Goal: Task Accomplishment & Management: Use online tool/utility

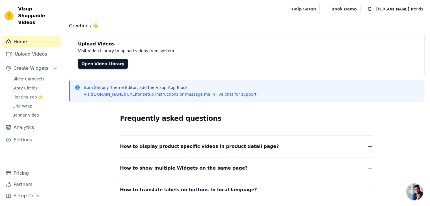
click at [408, 191] on span "Open chat" at bounding box center [414, 192] width 17 height 17
click at [35, 49] on link "Upload Videos" at bounding box center [31, 54] width 59 height 11
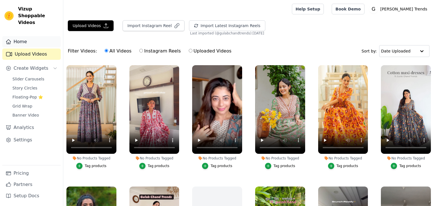
click at [37, 38] on link "Home" at bounding box center [31, 41] width 59 height 11
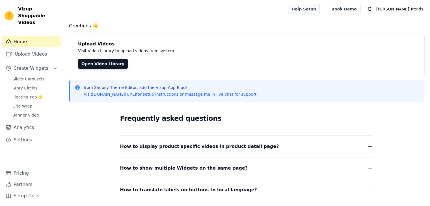
click at [320, 7] on link "Help Setup" at bounding box center [304, 9] width 32 height 11
click at [26, 49] on link "Upload Videos" at bounding box center [31, 54] width 59 height 11
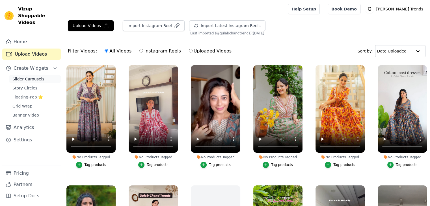
click at [40, 76] on span "Slider Carousels" at bounding box center [28, 79] width 32 height 6
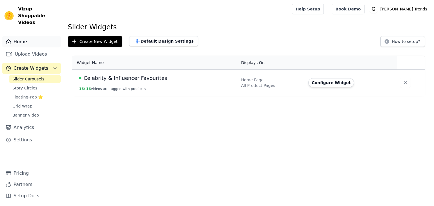
click at [29, 39] on link "Home" at bounding box center [31, 41] width 59 height 11
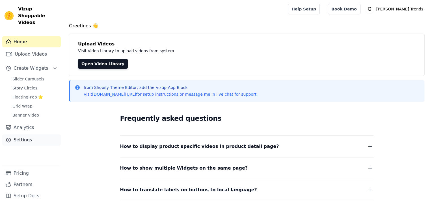
click at [25, 136] on link "Settings" at bounding box center [31, 140] width 59 height 11
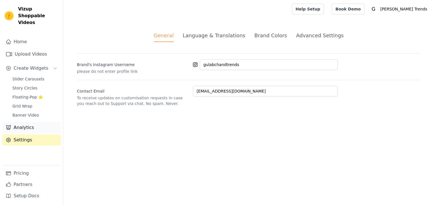
click at [32, 124] on link "Analytics" at bounding box center [31, 127] width 59 height 11
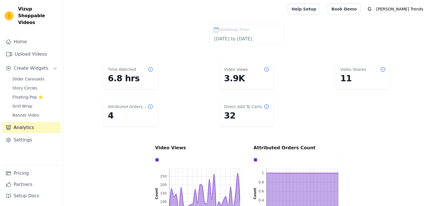
click at [33, 114] on div "Home Upload Videos Create Widgets Slider Carousels Story Circles Floating-Pop ⭐…" at bounding box center [31, 100] width 59 height 129
click at [23, 38] on link "Home" at bounding box center [31, 41] width 59 height 11
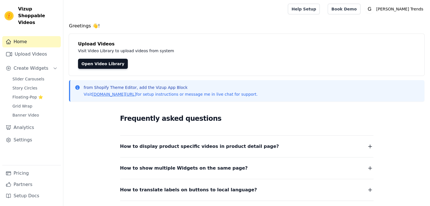
click at [8, 11] on img at bounding box center [9, 15] width 9 height 9
click at [33, 49] on link "Upload Videos" at bounding box center [31, 54] width 59 height 11
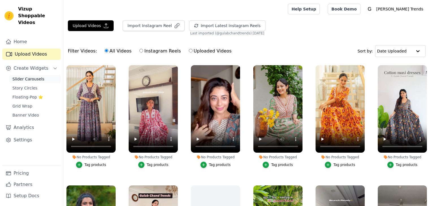
click at [35, 76] on span "Slider Carousels" at bounding box center [28, 79] width 32 height 6
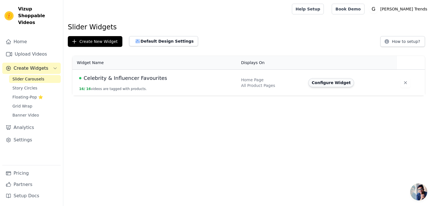
click at [320, 87] on button "Configure Widget" at bounding box center [331, 82] width 46 height 9
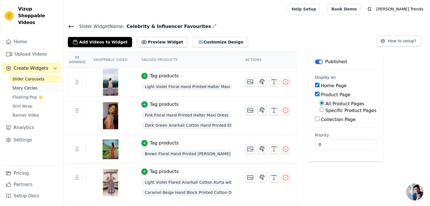
click at [27, 85] on link "Story Circles" at bounding box center [35, 88] width 52 height 8
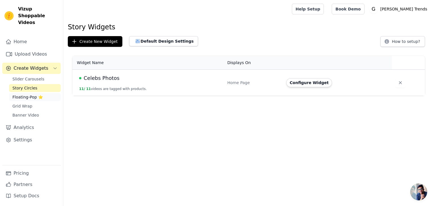
click at [25, 94] on span "Floating-Pop ⭐" at bounding box center [27, 97] width 31 height 6
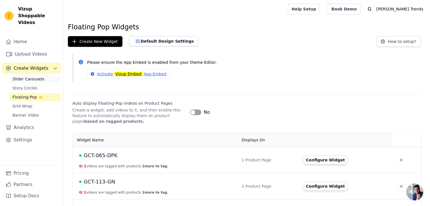
click at [25, 76] on span "Slider Carousels" at bounding box center [28, 79] width 32 height 6
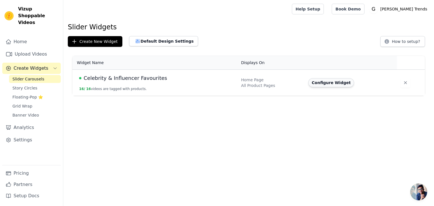
click at [327, 82] on button "Configure Widget" at bounding box center [331, 82] width 46 height 9
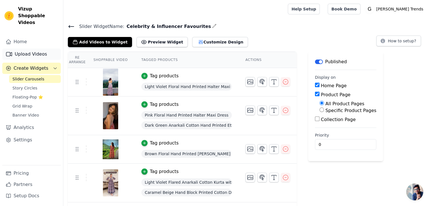
click at [36, 49] on link "Upload Videos" at bounding box center [31, 54] width 59 height 11
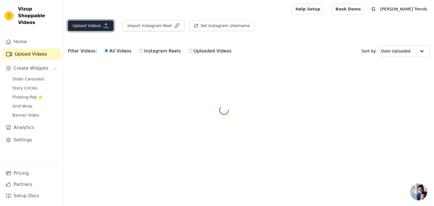
click at [86, 24] on button "Upload Videos" at bounding box center [91, 25] width 46 height 11
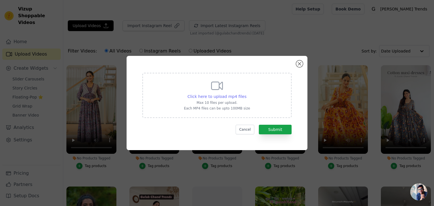
click at [205, 95] on span "Click here to upload mp4 files" at bounding box center [217, 96] width 59 height 5
click at [246, 94] on input "Click here to upload mp4 files Max 10 files per upload. Each MP4 files can be u…" at bounding box center [246, 94] width 0 height 0
type input "C:\fakepath\A little late to the [DATE] trends , but here goes ♥️#happynavratri…"
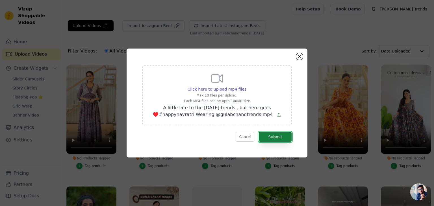
click at [277, 137] on button "Submit" at bounding box center [275, 137] width 33 height 10
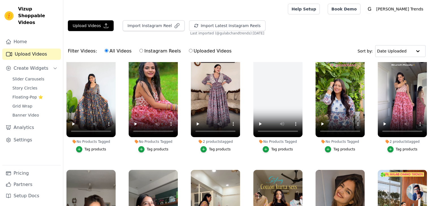
scroll to position [140, 0]
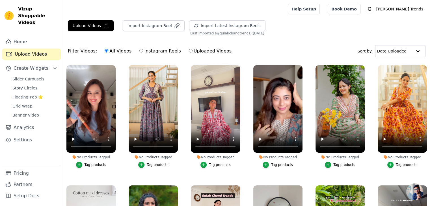
click at [83, 163] on button "Tag products" at bounding box center [91, 165] width 30 height 6
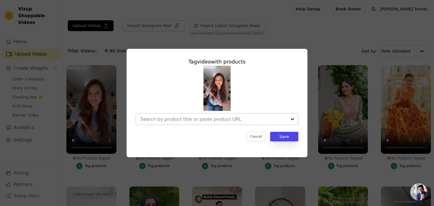
click at [218, 122] on div at bounding box center [214, 119] width 146 height 11
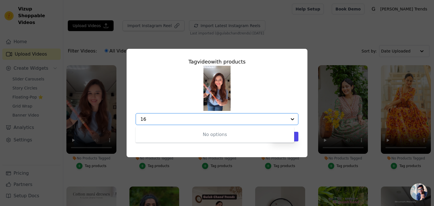
type input "1"
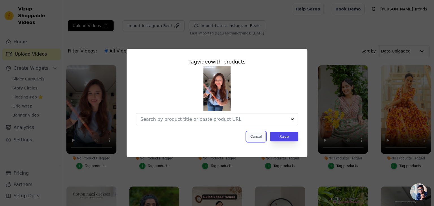
click at [260, 135] on button "Cancel" at bounding box center [256, 137] width 19 height 10
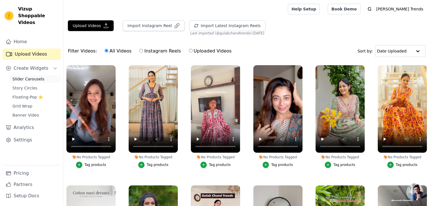
click at [28, 76] on span "Slider Carousels" at bounding box center [28, 79] width 32 height 6
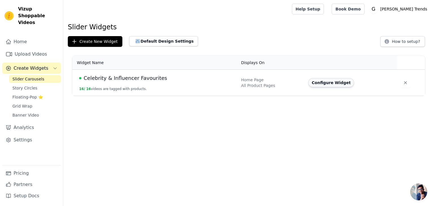
click at [318, 82] on button "Configure Widget" at bounding box center [331, 82] width 46 height 9
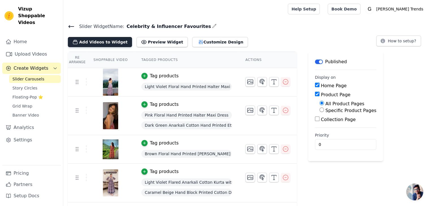
click at [103, 42] on button "Add Videos to Widget" at bounding box center [100, 42] width 64 height 10
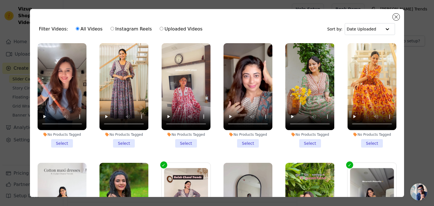
click at [54, 141] on li "No Products Tagged Select" at bounding box center [62, 95] width 49 height 105
click at [0, 0] on input "No Products Tagged Select" at bounding box center [0, 0] width 0 height 0
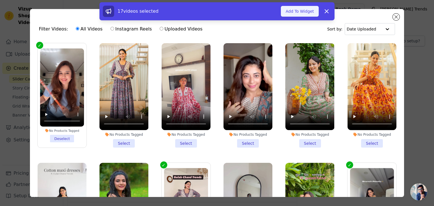
click at [293, 8] on button "Add To Widget" at bounding box center [300, 11] width 38 height 11
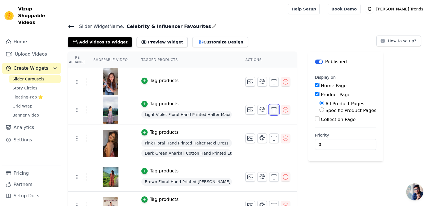
click at [271, 111] on icon "button" at bounding box center [274, 110] width 7 height 7
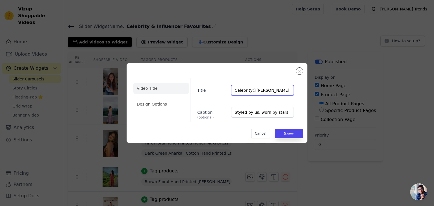
click at [248, 88] on input "Celebrity@Prachi Tehlan" at bounding box center [262, 90] width 63 height 11
click at [301, 74] on div "Video Title Design Options Title Celebrity@Prachi Tehlan Caption (optional) Sty…" at bounding box center [217, 103] width 181 height 80
click at [300, 71] on button "Close modal" at bounding box center [299, 71] width 7 height 7
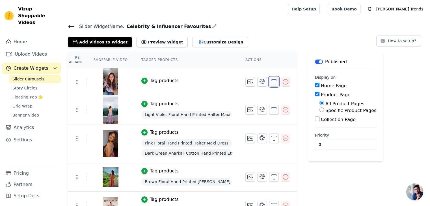
click at [271, 82] on icon "button" at bounding box center [274, 82] width 7 height 7
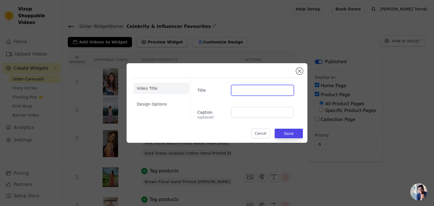
paste input "Celebrity@Prachi Tehlan"
click at [242, 93] on input "Celebrity@Prachi Tehlan" at bounding box center [262, 90] width 63 height 11
paste input "sanayapithawalla"
click at [256, 91] on input "Celebrity@sanayapithawalla" at bounding box center [262, 90] width 63 height 11
click at [267, 92] on input "Celebrity@Sanayapithawalla" at bounding box center [262, 90] width 63 height 11
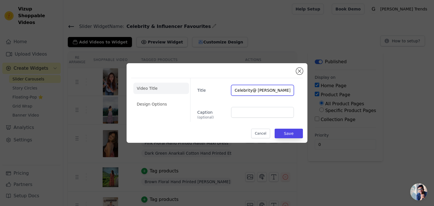
click at [255, 90] on input "Celebrity@ Sanaya pithawalla" at bounding box center [262, 90] width 63 height 11
click at [270, 93] on input "Celebrity@ Sanaya pithawalla" at bounding box center [262, 90] width 63 height 11
type input "Celebrity@ Sanaya Pithawalla"
click at [252, 109] on input "Caption (optional)" at bounding box center [262, 112] width 63 height 11
click at [285, 133] on button "Save" at bounding box center [289, 134] width 28 height 10
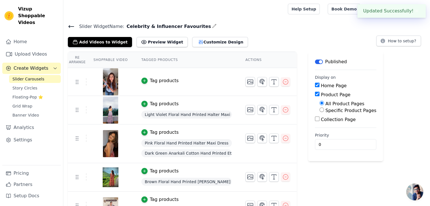
click at [110, 83] on img at bounding box center [111, 81] width 16 height 27
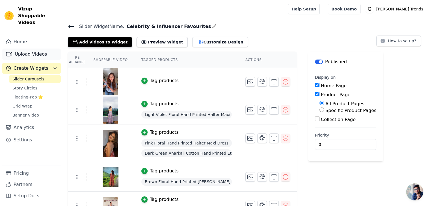
click at [29, 49] on link "Upload Videos" at bounding box center [31, 54] width 59 height 11
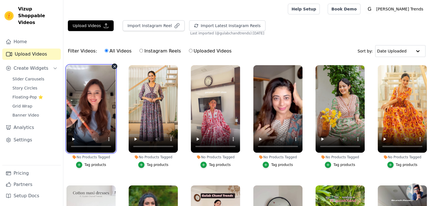
click at [90, 111] on video at bounding box center [90, 109] width 49 height 88
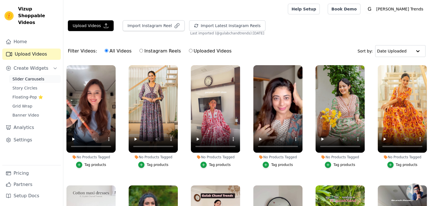
click at [41, 75] on link "Slider Carousels" at bounding box center [35, 79] width 52 height 8
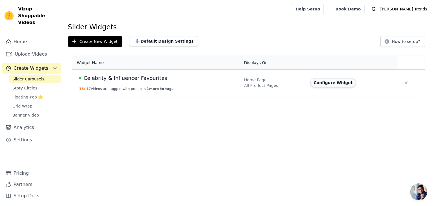
click at [329, 78] on button "Configure Widget" at bounding box center [333, 82] width 46 height 9
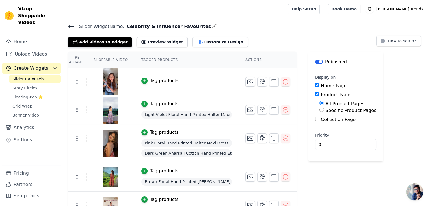
click at [150, 81] on div "Tag products" at bounding box center [164, 80] width 29 height 7
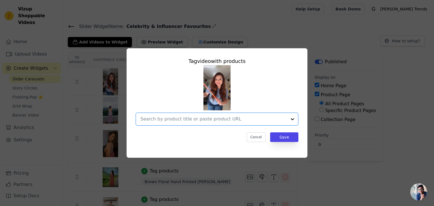
click at [197, 121] on input "text" at bounding box center [214, 119] width 146 height 7
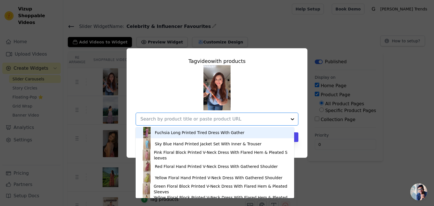
paste input "Navy Flared Anarkali Cotton Kurta with Floral Print"
type input "Navy Flared Anarkali Cotton Kurta with Floral Print"
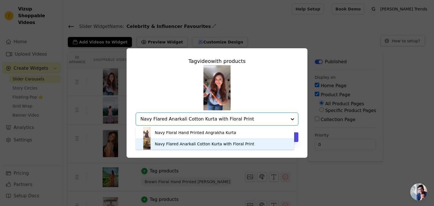
click at [167, 145] on div "Navy Flared Anarkali Cotton Kurta with Floral Print" at bounding box center [205, 144] width 100 height 6
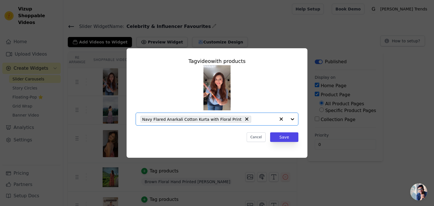
click at [254, 119] on input "text" at bounding box center [264, 119] width 21 height 7
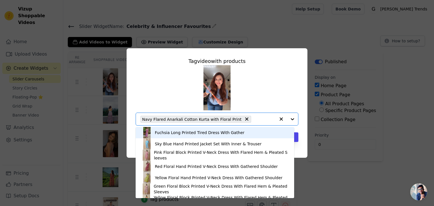
paste input "Brown Floral Hand Printed [PERSON_NAME]"
type input "Brown Floral Hand Printed [PERSON_NAME]"
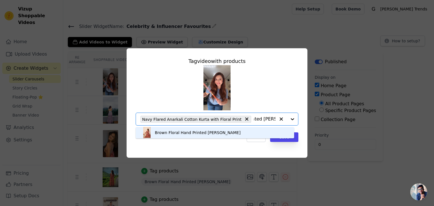
click at [184, 133] on div "Brown Floral Hand Printed [PERSON_NAME]" at bounding box center [198, 133] width 86 height 6
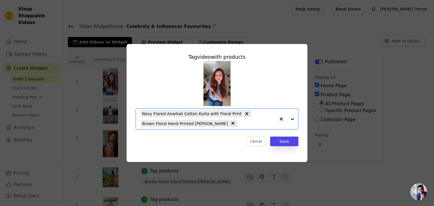
scroll to position [0, 0]
click at [282, 141] on button "Save" at bounding box center [284, 142] width 28 height 10
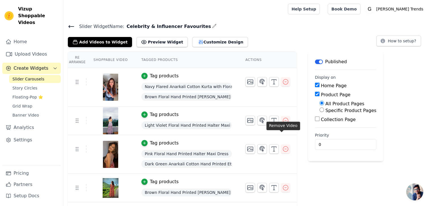
click at [72, 26] on icon at bounding box center [71, 26] width 5 height 2
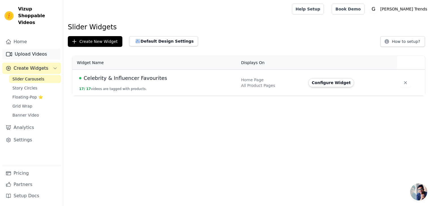
click at [42, 49] on link "Upload Videos" at bounding box center [31, 54] width 59 height 11
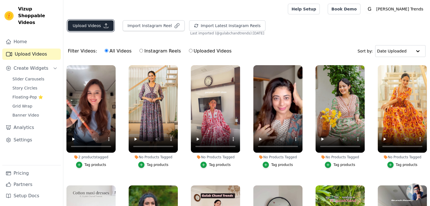
click at [103, 27] on icon "button" at bounding box center [106, 26] width 6 height 6
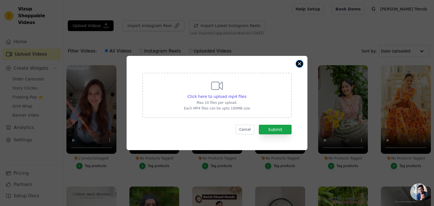
click at [301, 65] on button "Close modal" at bounding box center [299, 64] width 7 height 7
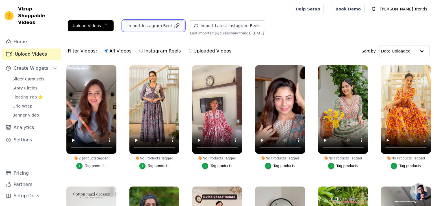
click at [158, 24] on button "Import Instagram Reel" at bounding box center [154, 25] width 62 height 11
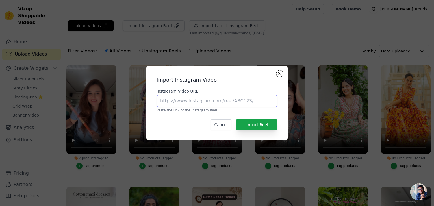
paste input "https://www.instagram.com/reel/DO-YNnAjFSd/?utm_source=ig_web_copy_link&igsh=Mz…"
click at [192, 99] on input "https://www.instagram.com/reel/DO-YNnAjFSd/?utm_source=ig_web_copy_link&igsh=Mz…" at bounding box center [217, 101] width 121 height 12
type input "https://www.instagram.com/reel/DO-YNnAjFSd/?utm_source=ig_web_copy_link&igsh=Mz…"
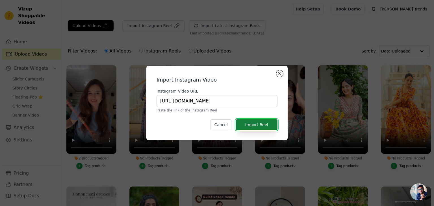
scroll to position [0, 0]
click at [250, 122] on button "Import Reel" at bounding box center [257, 125] width 42 height 11
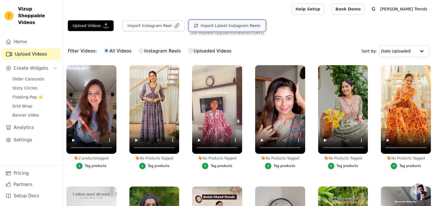
click at [195, 24] on button "Import Latest Instagram Reels" at bounding box center [227, 25] width 76 height 11
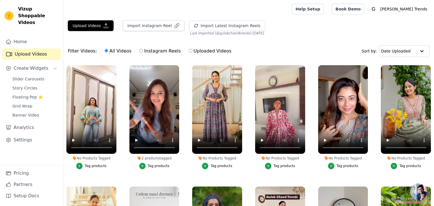
click at [83, 163] on button "Tag products" at bounding box center [91, 166] width 30 height 6
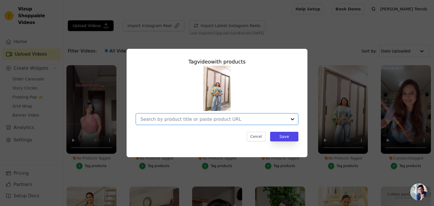
click at [191, 122] on input "No Products Tagged Tag video with products Option undefined, selected. Select i…" at bounding box center [214, 119] width 146 height 5
paste input "Blue Hand Block Printed Kimono and Halter Set"
type input "Blue Hand Block Printed Kimono and Halter Set"
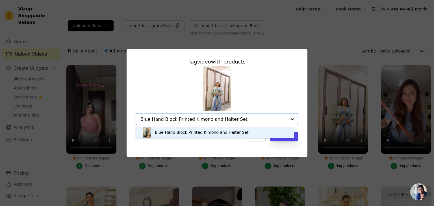
click at [171, 135] on div "Blue Hand Block Printed Kimono and Halter Set" at bounding box center [202, 133] width 94 height 6
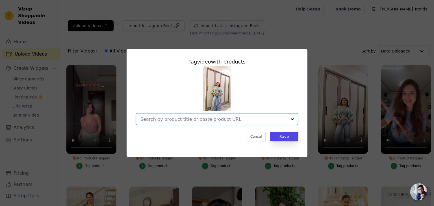
click at [217, 120] on input "No Products Tagged Tag video with products Option undefined, selected. Select i…" at bounding box center [214, 119] width 146 height 5
paste input "Blue Hand Block Printed Kimono and Halter Set"
type input "Blue Hand Block Printed Kimono and Halter Set"
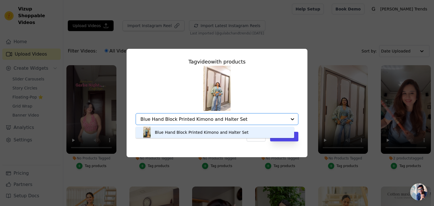
click at [170, 133] on div "Blue Hand Block Printed Kimono and Halter Set" at bounding box center [202, 133] width 94 height 6
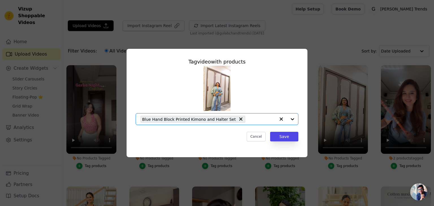
paste input "Blue Block Printed Bomber Quilted Jacket with Pockets"
type input "Blue Block Printed Bomber Quilted Jacket with Pockets"
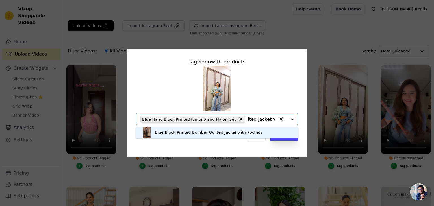
click at [185, 136] on div "Blue Block Printed Bomber Quilted Jacket with Pockets" at bounding box center [217, 132] width 152 height 11
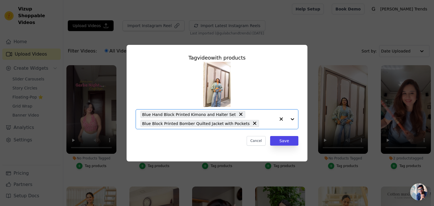
scroll to position [0, 0]
click at [275, 141] on button "Save" at bounding box center [284, 141] width 28 height 10
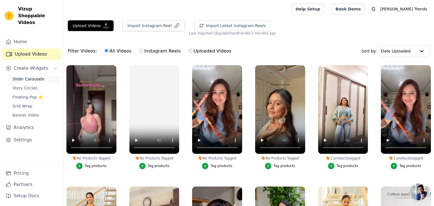
click at [29, 76] on span "Slider Carousels" at bounding box center [28, 79] width 32 height 6
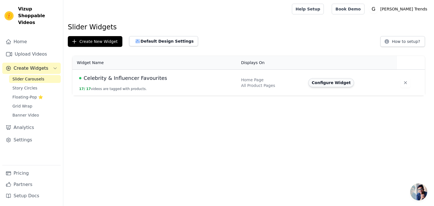
click at [336, 85] on button "Configure Widget" at bounding box center [331, 82] width 46 height 9
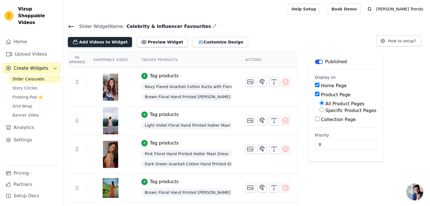
click at [106, 45] on button "Add Videos to Widget" at bounding box center [100, 42] width 64 height 10
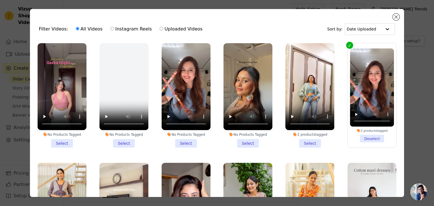
click at [308, 139] on li "2 products tagged Select" at bounding box center [310, 95] width 49 height 105
click at [0, 0] on input "2 products tagged Select" at bounding box center [0, 0] width 0 height 0
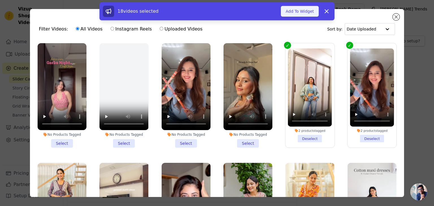
click at [297, 8] on button "Add To Widget" at bounding box center [300, 11] width 38 height 11
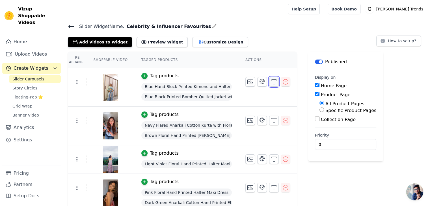
click at [269, 82] on button "button" at bounding box center [274, 82] width 10 height 10
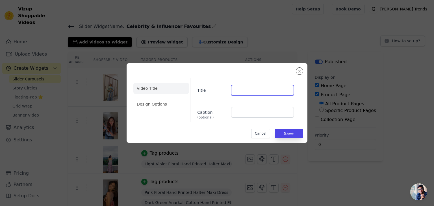
click at [260, 94] on input "Title" at bounding box center [262, 90] width 63 height 11
paste input "vishaka.nirmalkar"
type input "vishaka.nirmalkar"
click at [241, 93] on input "Title" at bounding box center [262, 90] width 63 height 11
click at [260, 90] on input "Celebrity@ Sanaya Pithawalla" at bounding box center [262, 90] width 63 height 11
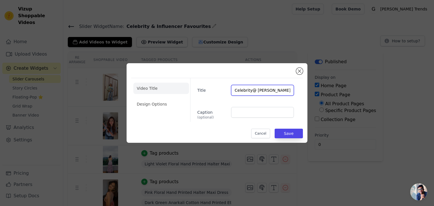
click at [260, 90] on input "Celebrity@ Sanaya Pithawalla" at bounding box center [262, 90] width 63 height 11
paste input "vishaka.nirmalkar"
click at [269, 92] on input "Celebrity@ vishaka.nirmalkar" at bounding box center [262, 90] width 63 height 11
type input "Celebrity@ Vishaka Nirmalkar"
click at [280, 133] on button "Save" at bounding box center [289, 134] width 28 height 10
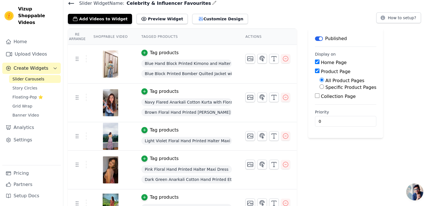
scroll to position [23, 0]
click at [272, 58] on icon "button" at bounding box center [274, 58] width 7 height 7
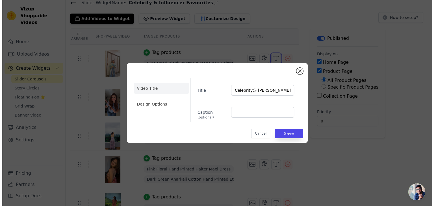
scroll to position [0, 0]
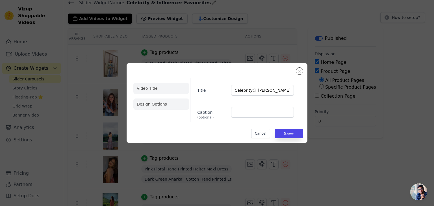
click at [160, 103] on li "Design Options" at bounding box center [161, 104] width 56 height 11
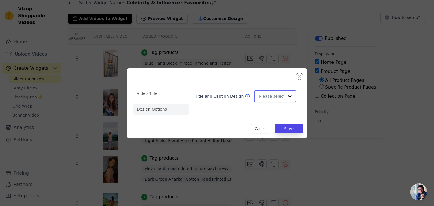
click at [262, 96] on input "Title and Caption Design" at bounding box center [271, 96] width 25 height 11
click at [299, 75] on button "Close modal" at bounding box center [299, 76] width 7 height 7
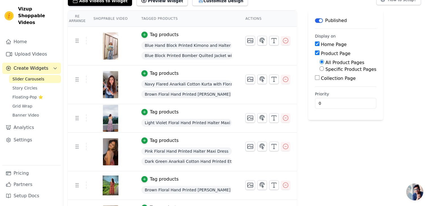
scroll to position [42, 0]
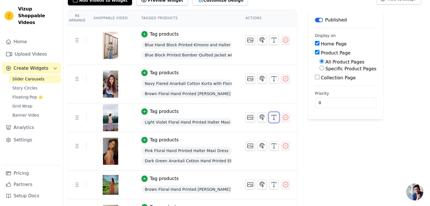
click at [271, 120] on icon "button" at bounding box center [274, 117] width 7 height 7
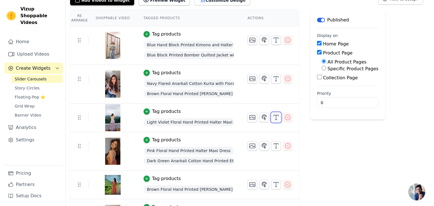
scroll to position [0, 0]
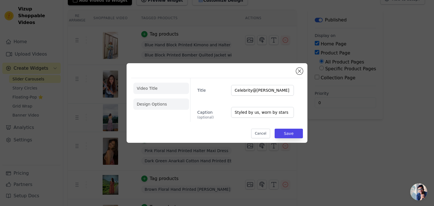
click at [170, 103] on li "Design Options" at bounding box center [161, 104] width 56 height 11
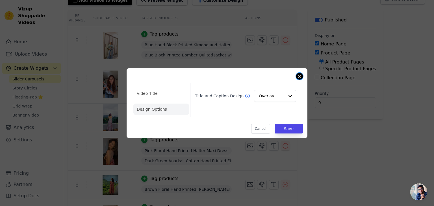
click at [300, 78] on button "Close modal" at bounding box center [299, 76] width 7 height 7
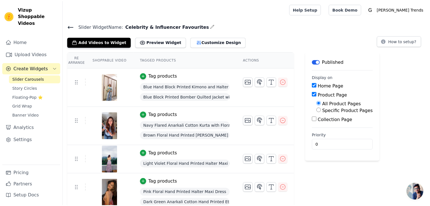
scroll to position [42, 0]
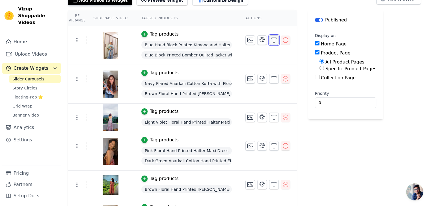
click at [271, 39] on icon "button" at bounding box center [274, 40] width 7 height 7
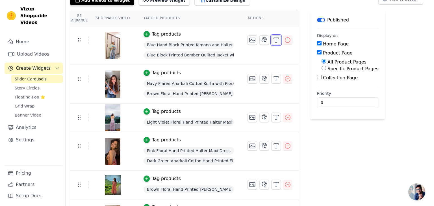
scroll to position [0, 0]
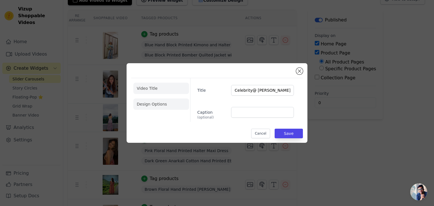
click at [173, 101] on li "Design Options" at bounding box center [161, 104] width 56 height 11
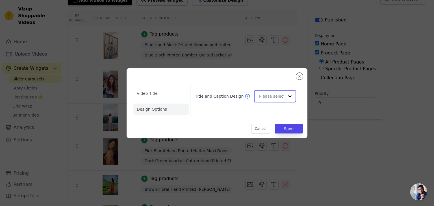
click at [268, 94] on input "Title and Caption Design" at bounding box center [271, 96] width 25 height 11
click at [263, 124] on div "Overlay" at bounding box center [274, 122] width 40 height 12
click at [290, 127] on button "Save" at bounding box center [289, 129] width 28 height 10
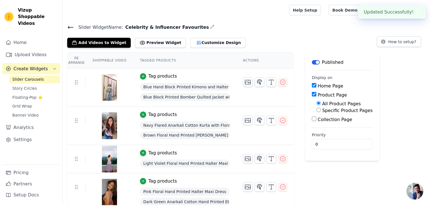
scroll to position [42, 0]
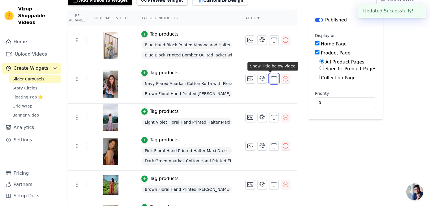
click at [271, 79] on icon "button" at bounding box center [274, 78] width 7 height 7
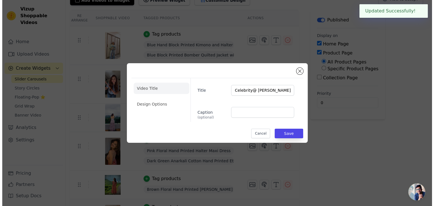
scroll to position [0, 0]
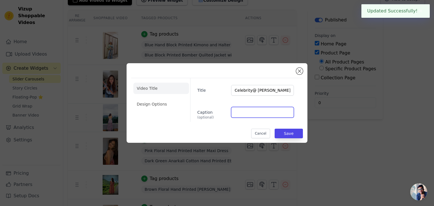
click at [256, 111] on input "Caption (optional)" at bounding box center [262, 112] width 63 height 11
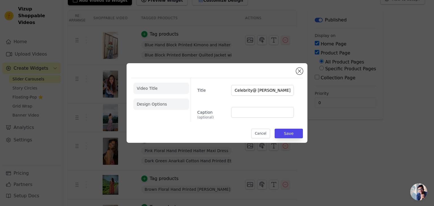
click at [179, 108] on li "Design Options" at bounding box center [161, 104] width 56 height 11
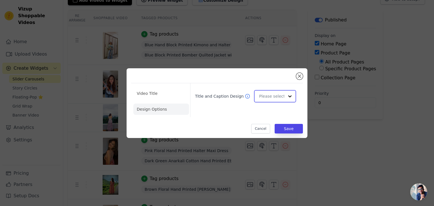
click at [266, 95] on input "Title and Caption Design" at bounding box center [271, 96] width 25 height 11
click at [264, 125] on div "Overlay" at bounding box center [274, 122] width 40 height 12
click at [287, 129] on button "Save" at bounding box center [289, 129] width 28 height 10
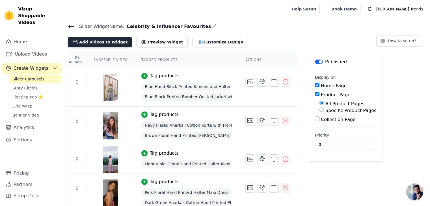
click at [94, 40] on button "Add Videos to Widget" at bounding box center [100, 42] width 64 height 10
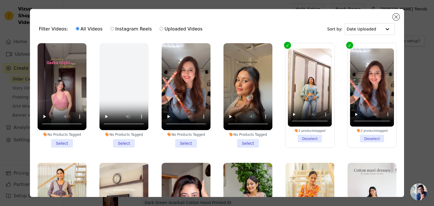
click at [66, 141] on li "No Products Tagged Select" at bounding box center [62, 95] width 49 height 105
click at [0, 0] on input "No Products Tagged Select" at bounding box center [0, 0] width 0 height 0
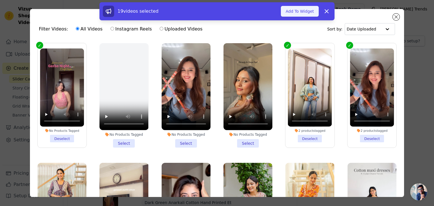
click at [290, 8] on button "Add To Widget" at bounding box center [300, 11] width 38 height 11
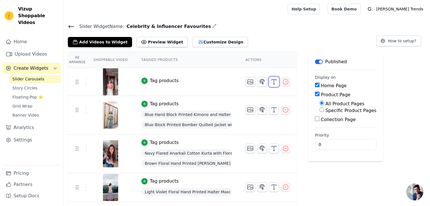
click at [271, 83] on icon "button" at bounding box center [274, 82] width 7 height 7
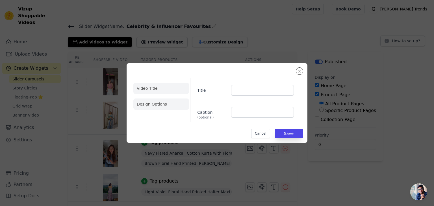
click at [168, 103] on li "Design Options" at bounding box center [161, 104] width 56 height 11
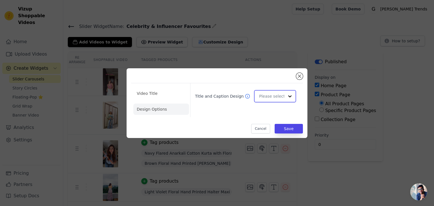
click at [269, 94] on input "Title and Caption Design" at bounding box center [271, 96] width 25 height 11
click at [267, 121] on div "Overlay" at bounding box center [274, 122] width 40 height 12
click at [150, 92] on li "Video Title" at bounding box center [161, 93] width 56 height 11
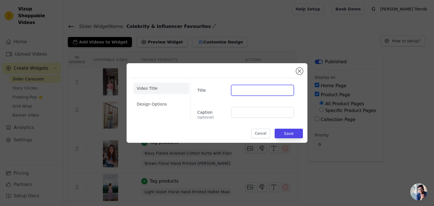
click at [253, 90] on input "Title" at bounding box center [262, 90] width 63 height 11
click at [263, 94] on input "Celebrity@ Sanaya Pithawalla" at bounding box center [262, 90] width 63 height 11
type input "Celebrity@ Ashika Khanna"
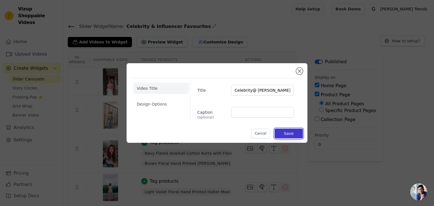
click at [292, 134] on button "Save" at bounding box center [289, 134] width 28 height 10
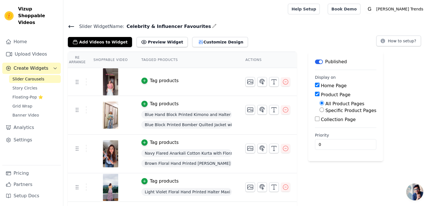
click at [144, 80] on button "Tag products" at bounding box center [159, 80] width 37 height 7
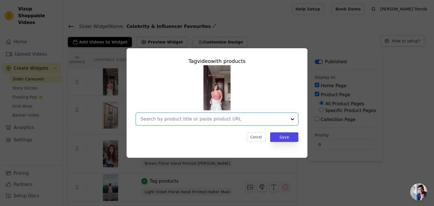
click at [187, 118] on input "text" at bounding box center [214, 119] width 146 height 7
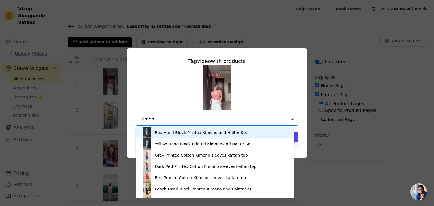
type input "kimono"
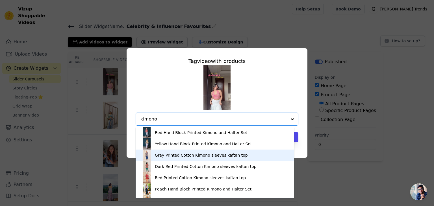
scroll to position [21, 0]
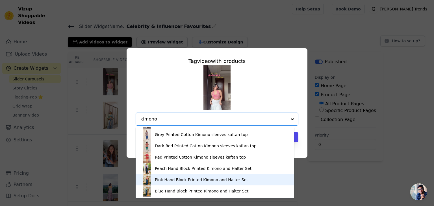
click at [163, 178] on div "Pink Hand Block Printed Kimono and Halter Set" at bounding box center [201, 180] width 93 height 6
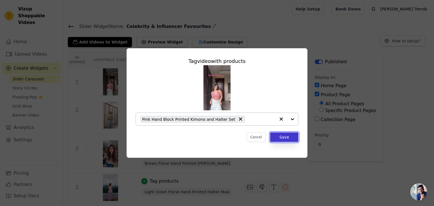
click at [280, 137] on button "Save" at bounding box center [284, 138] width 28 height 10
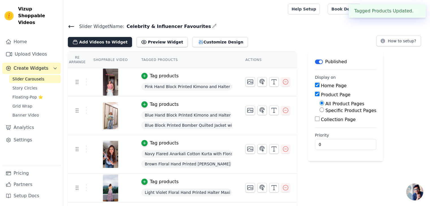
click at [82, 42] on button "Add Videos to Widget" at bounding box center [100, 42] width 64 height 10
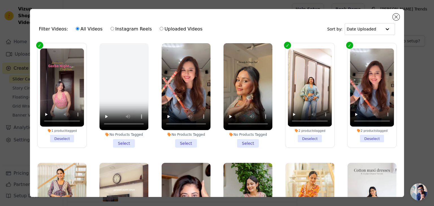
click at [239, 140] on li "No Products Tagged Select" at bounding box center [248, 95] width 49 height 105
click at [0, 0] on input "No Products Tagged Select" at bounding box center [0, 0] width 0 height 0
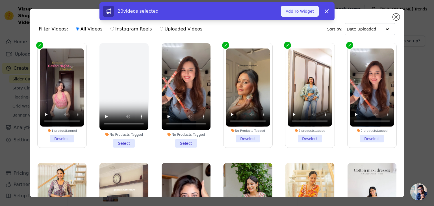
click at [295, 11] on button "Add To Widget" at bounding box center [300, 11] width 38 height 11
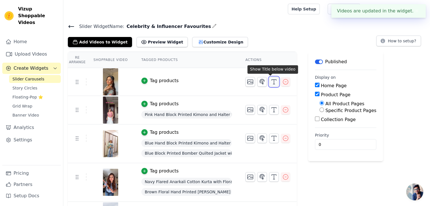
click at [271, 82] on icon "button" at bounding box center [274, 82] width 7 height 7
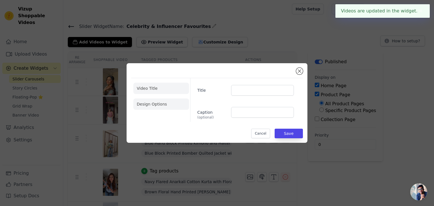
click at [159, 105] on li "Design Options" at bounding box center [161, 104] width 56 height 11
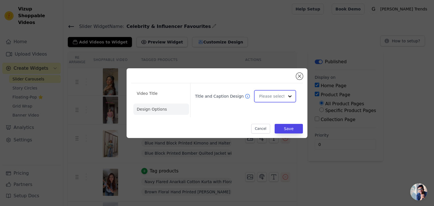
click at [257, 93] on div at bounding box center [275, 96] width 42 height 12
click at [268, 117] on div "Overlay" at bounding box center [274, 122] width 40 height 12
click at [172, 96] on li "Video Title" at bounding box center [161, 93] width 56 height 11
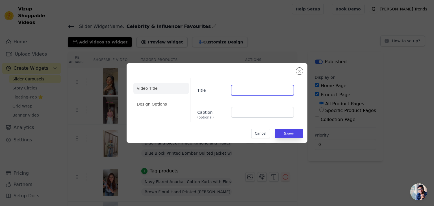
click at [247, 91] on input "Title" at bounding box center [262, 90] width 63 height 11
type input "Celebrity@ Mahi Mishra"
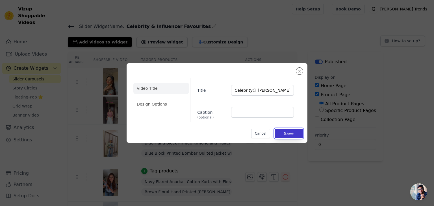
click at [286, 134] on button "Save" at bounding box center [289, 134] width 28 height 10
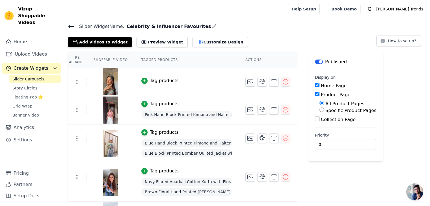
click at [154, 82] on div "Tag products" at bounding box center [164, 80] width 29 height 7
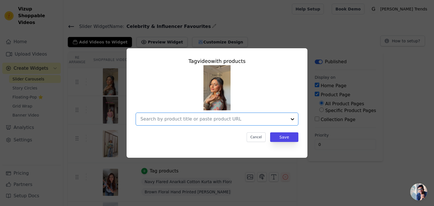
click at [171, 120] on input "text" at bounding box center [214, 119] width 146 height 7
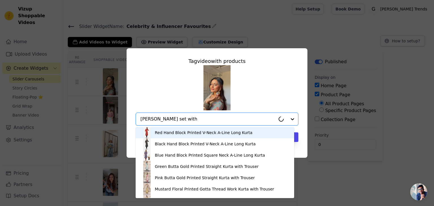
type input "kurta set with d"
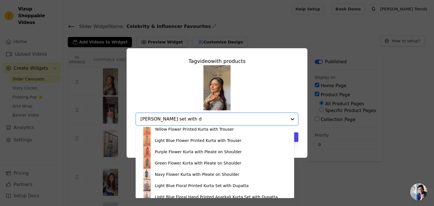
scroll to position [224, 0]
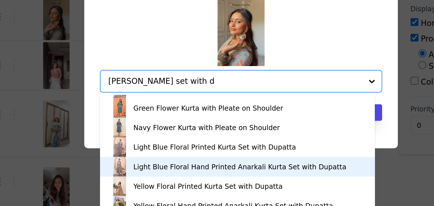
click at [178, 171] on div "Light Blue Floral Hand Printed Anarkali Kurta Set with Dupatta" at bounding box center [216, 169] width 123 height 6
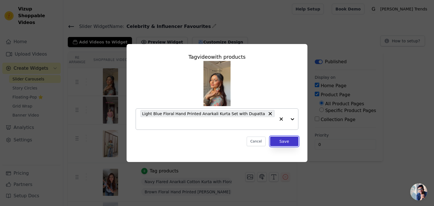
click at [279, 137] on button "Save" at bounding box center [284, 142] width 28 height 10
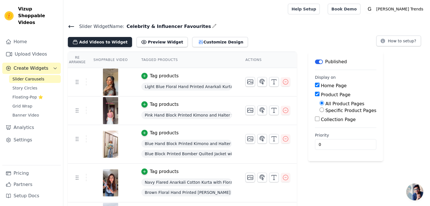
click at [112, 42] on button "Add Videos to Widget" at bounding box center [100, 42] width 64 height 10
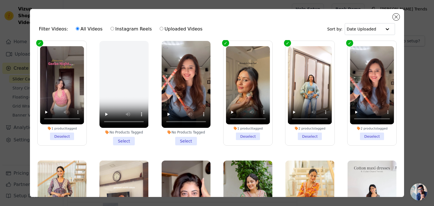
scroll to position [0, 0]
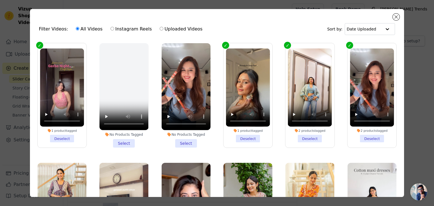
click at [122, 30] on label "Instagram Reels" at bounding box center [131, 28] width 42 height 7
click at [114, 30] on input "Instagram Reels" at bounding box center [113, 29] width 4 height 4
radio input "true"
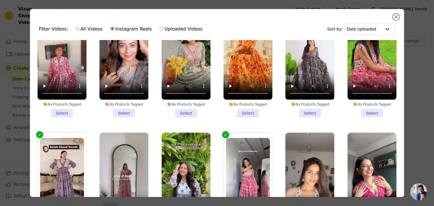
scroll to position [203, 0]
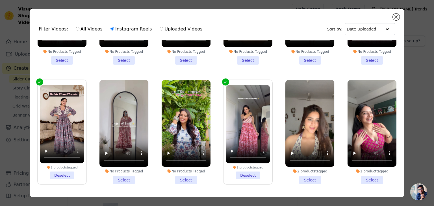
click at [123, 172] on li "No Products Tagged Select" at bounding box center [124, 132] width 49 height 105
click at [0, 0] on input "No Products Tagged Select" at bounding box center [0, 0] width 0 height 0
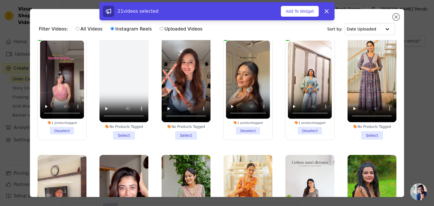
scroll to position [0, 0]
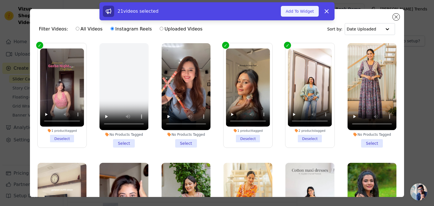
click at [292, 9] on button "Add To Widget" at bounding box center [300, 11] width 38 height 11
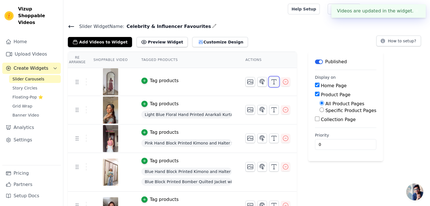
click at [271, 82] on icon "button" at bounding box center [274, 82] width 7 height 7
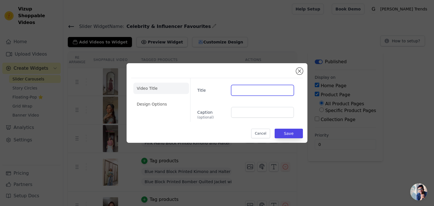
click at [233, 93] on input "Title" at bounding box center [262, 90] width 63 height 11
type input "Celebrity@ Aastha Rathore"
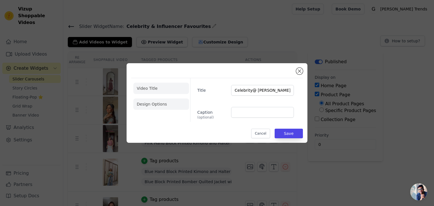
click at [169, 109] on li "Design Options" at bounding box center [161, 104] width 56 height 11
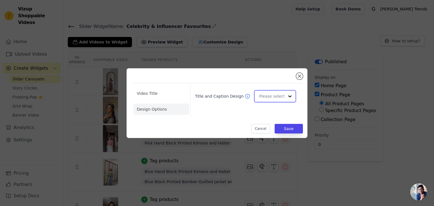
click at [270, 91] on input "Title and Caption Design" at bounding box center [271, 96] width 25 height 11
click at [268, 121] on div "Overlay" at bounding box center [274, 122] width 40 height 12
click at [292, 126] on button "Save" at bounding box center [289, 129] width 28 height 10
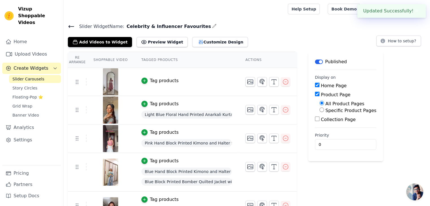
click at [156, 83] on div "Tag products" at bounding box center [164, 80] width 29 height 7
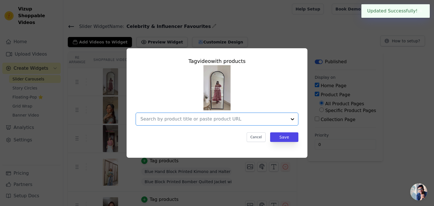
click at [187, 118] on input "text" at bounding box center [214, 119] width 146 height 7
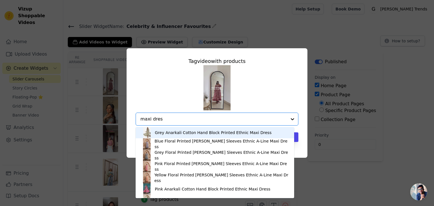
type input "maxi dress"
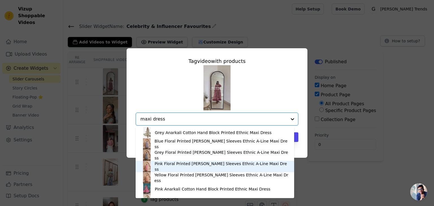
click at [156, 169] on div "Pink Floral Printed Bishop Sleeves Ethnic A-Line Maxi Dress" at bounding box center [222, 166] width 134 height 11
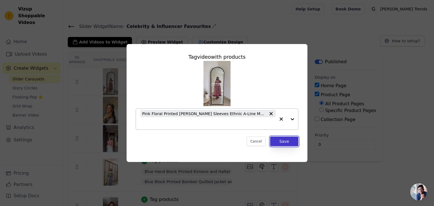
click at [279, 137] on button "Save" at bounding box center [284, 142] width 28 height 10
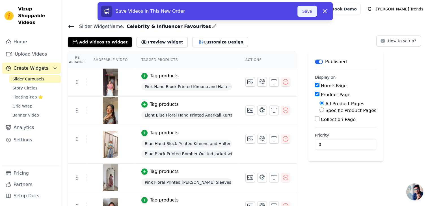
click at [305, 15] on button "Save" at bounding box center [306, 11] width 19 height 11
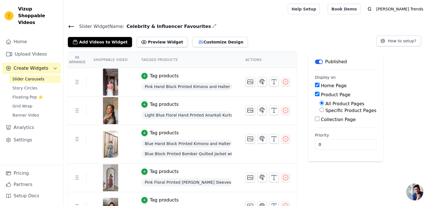
scroll to position [31, 0]
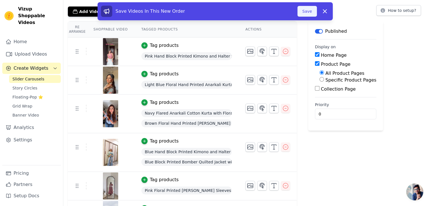
click at [302, 11] on button "Save" at bounding box center [306, 11] width 19 height 11
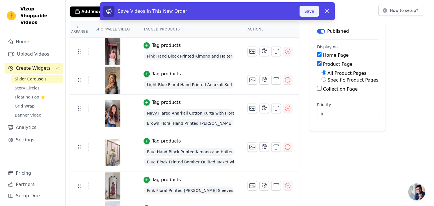
scroll to position [0, 0]
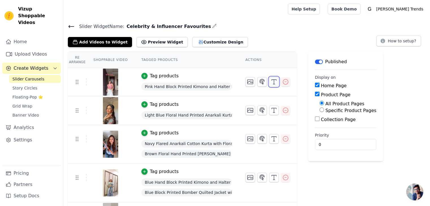
click at [269, 86] on button "button" at bounding box center [274, 82] width 10 height 10
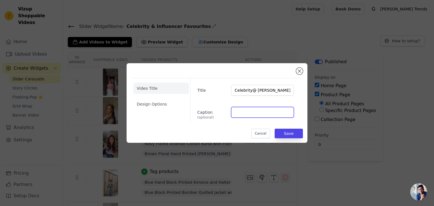
click at [247, 113] on input "Caption (optional)" at bounding box center [262, 112] width 63 height 11
paste input ""Festive vibes ✨ Perfect Garba Night look 💃""
type input ""Festive vibes ✨ Perfect Garba Night look 💃""
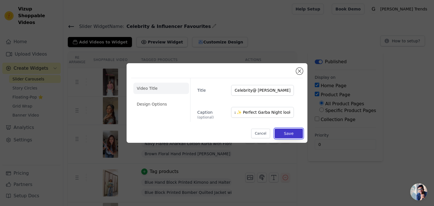
scroll to position [0, 0]
click at [284, 132] on button "Save" at bounding box center [289, 134] width 28 height 10
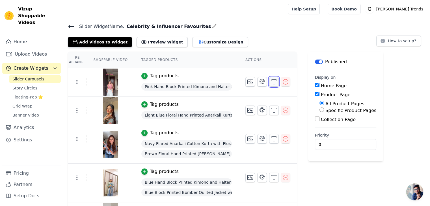
click at [271, 82] on icon "button" at bounding box center [274, 82] width 7 height 7
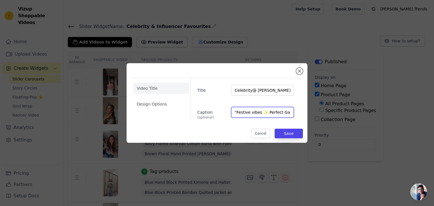
click at [237, 113] on input ""Festive vibes ✨ Perfect Garba Night look 💃"" at bounding box center [262, 112] width 63 height 11
type input "Festive vibes ✨ Perfect Garba Night look 💃"
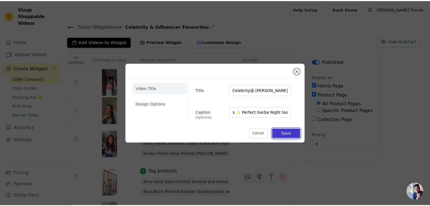
scroll to position [0, 0]
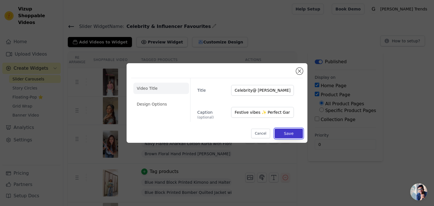
click at [289, 130] on button "Save" at bounding box center [289, 134] width 28 height 10
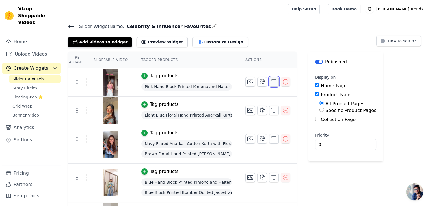
click at [271, 83] on icon "button" at bounding box center [274, 82] width 7 height 7
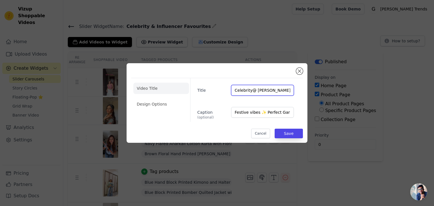
click at [245, 89] on input "Celebrity@ Ashika Khanna" at bounding box center [262, 90] width 63 height 11
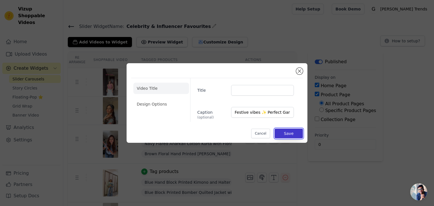
click at [287, 132] on button "Save" at bounding box center [289, 134] width 28 height 10
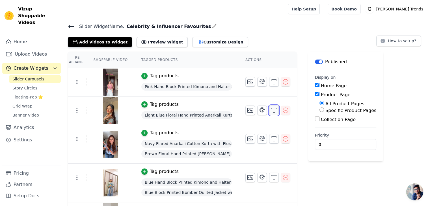
click at [271, 111] on icon "button" at bounding box center [274, 110] width 7 height 7
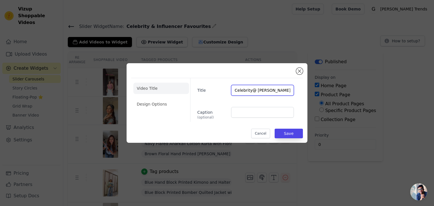
click at [250, 94] on input "Celebrity@ Mahi Mishra" at bounding box center [262, 90] width 63 height 11
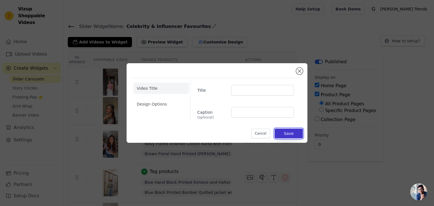
click at [285, 133] on button "Save" at bounding box center [289, 134] width 28 height 10
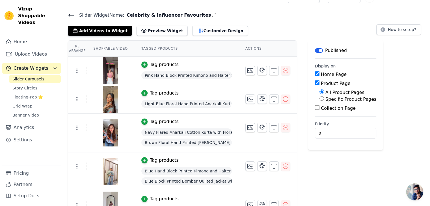
scroll to position [12, 0]
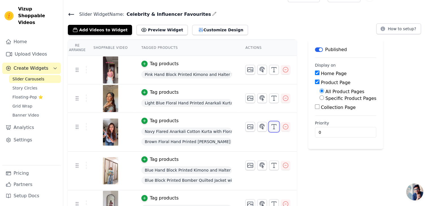
click at [271, 129] on icon "button" at bounding box center [274, 127] width 7 height 7
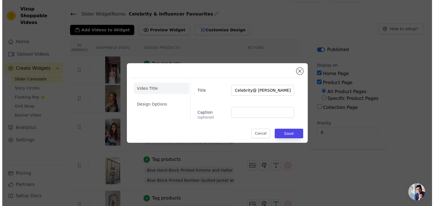
scroll to position [0, 0]
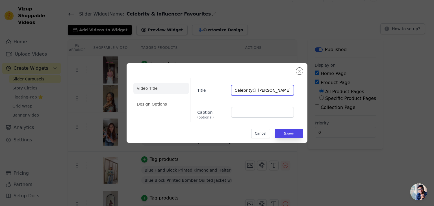
click at [249, 93] on input "Celebrity@ Sanaya Pithawalla" at bounding box center [262, 90] width 63 height 11
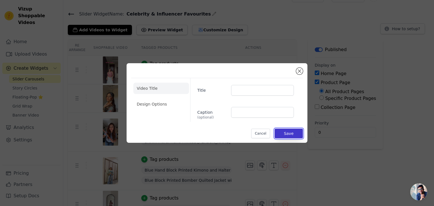
click at [282, 131] on button "Save" at bounding box center [289, 134] width 28 height 10
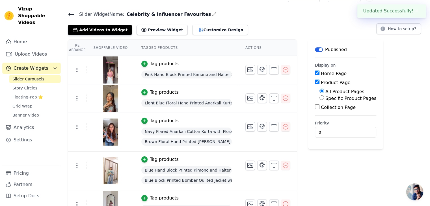
scroll to position [50, 0]
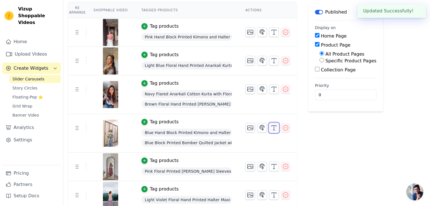
click at [272, 126] on polyline "button" at bounding box center [274, 126] width 5 height 1
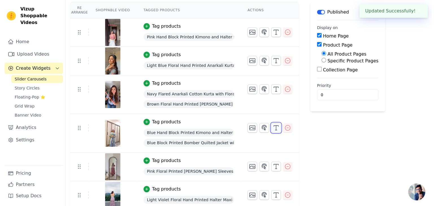
scroll to position [0, 0]
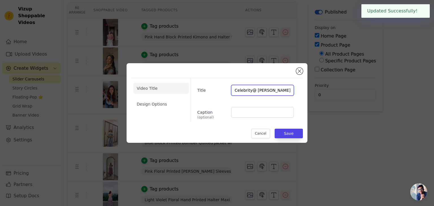
click at [261, 92] on input "Celebrity@ Vishaka Nirmalkar" at bounding box center [262, 90] width 63 height 11
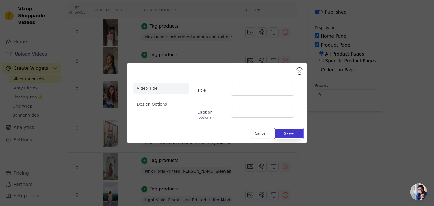
click at [278, 129] on button "Save" at bounding box center [289, 134] width 28 height 10
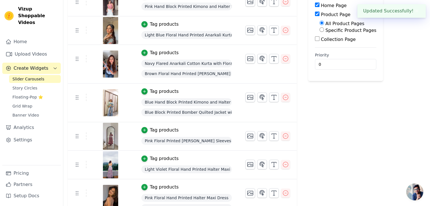
scroll to position [81, 0]
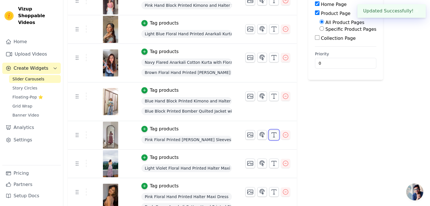
click at [271, 133] on icon "button" at bounding box center [274, 135] width 7 height 7
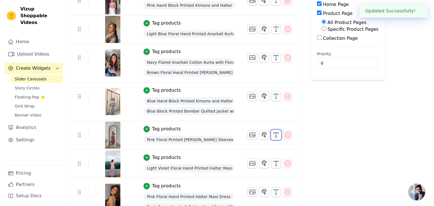
scroll to position [0, 0]
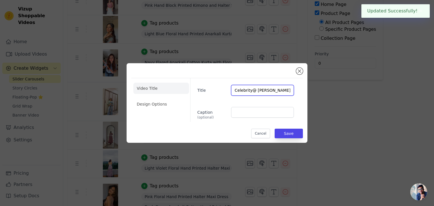
click at [260, 91] on input "Celebrity@ Aastha Rathore" at bounding box center [262, 90] width 63 height 11
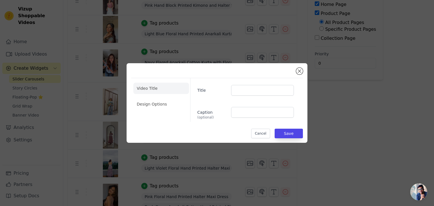
click at [280, 128] on div "Video Title Design Options Title Caption (optional) Cancel Save" at bounding box center [217, 103] width 172 height 71
click at [282, 130] on button "Save" at bounding box center [289, 134] width 28 height 10
